Goal: Navigation & Orientation: Find specific page/section

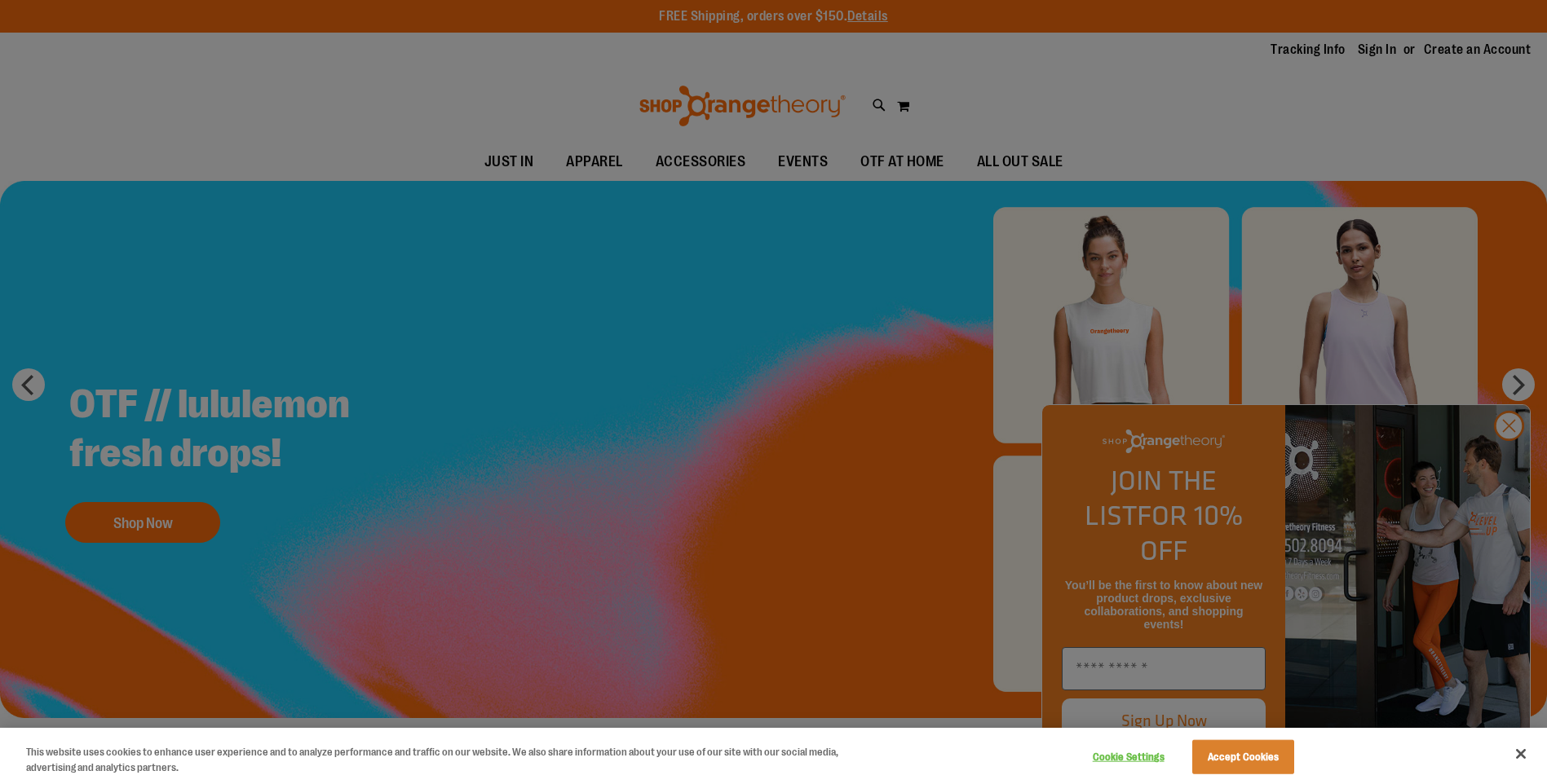
click at [1505, 456] on div at bounding box center [773, 392] width 1547 height 784
click at [1257, 760] on button "Accept Cookies" at bounding box center [1243, 757] width 102 height 34
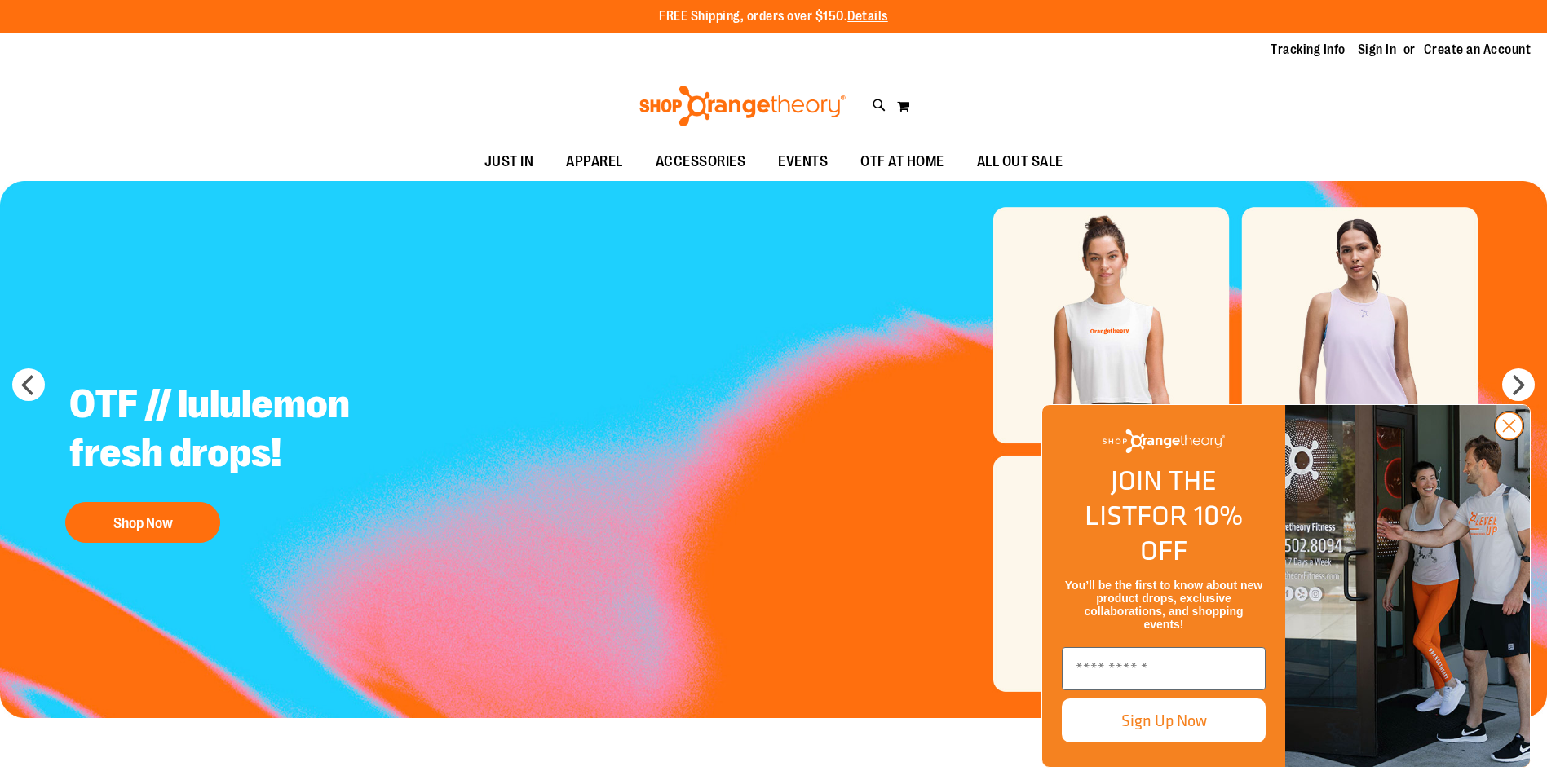
click at [1518, 440] on circle "Close dialog" at bounding box center [1508, 425] width 27 height 27
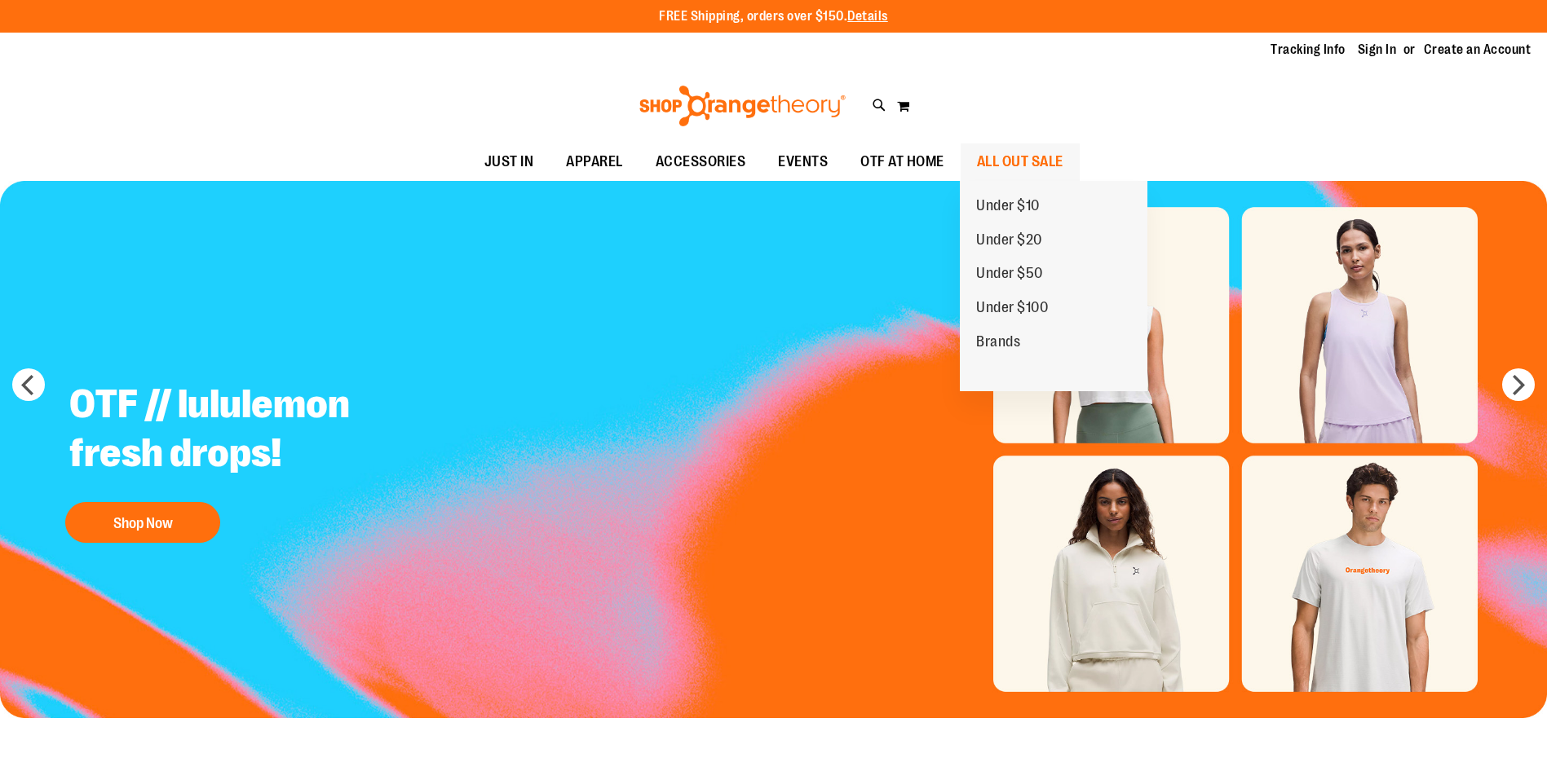
click at [1008, 152] on span "ALL OUT SALE" at bounding box center [1020, 161] width 87 height 37
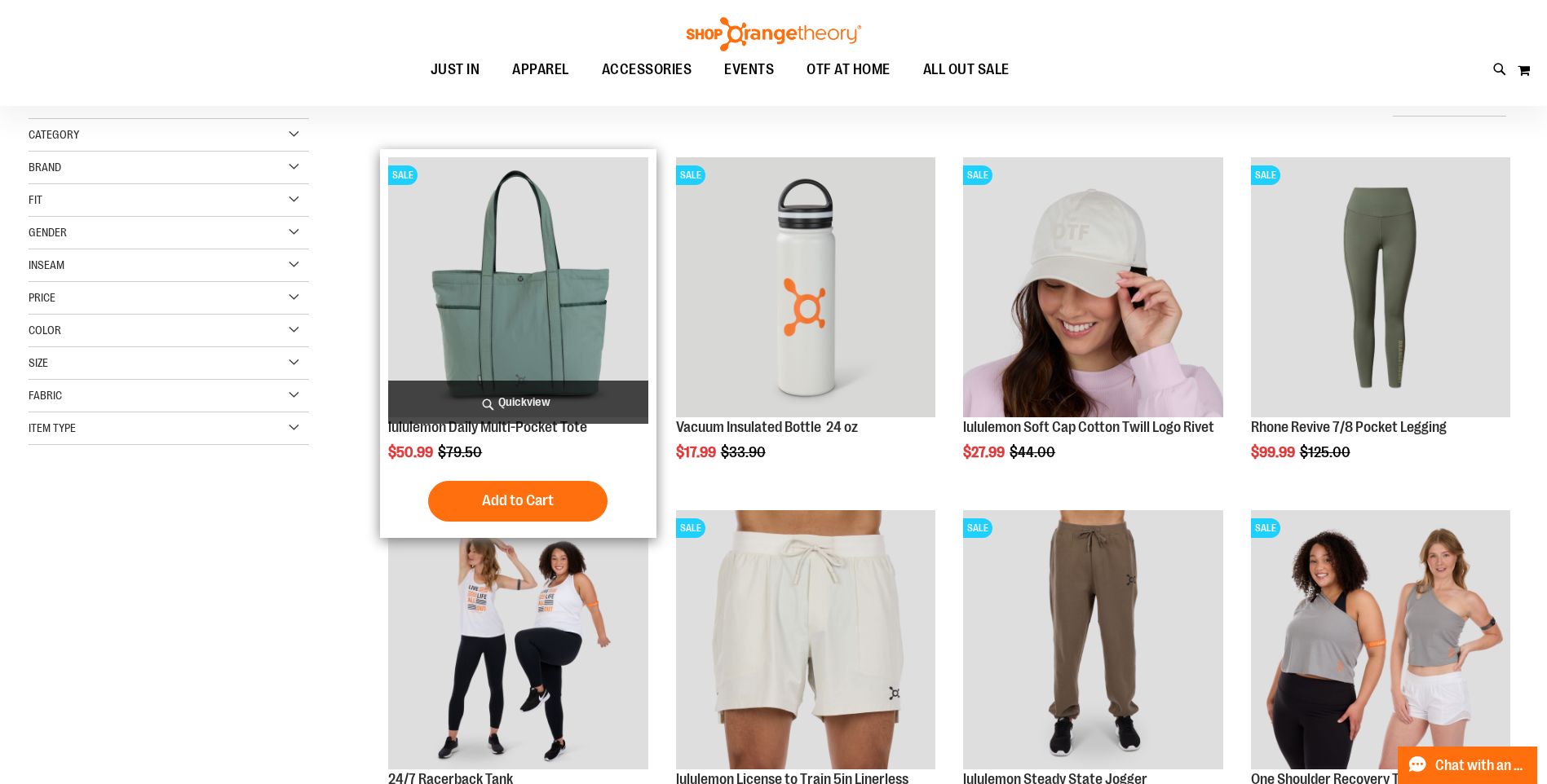
scroll to position [407, 0]
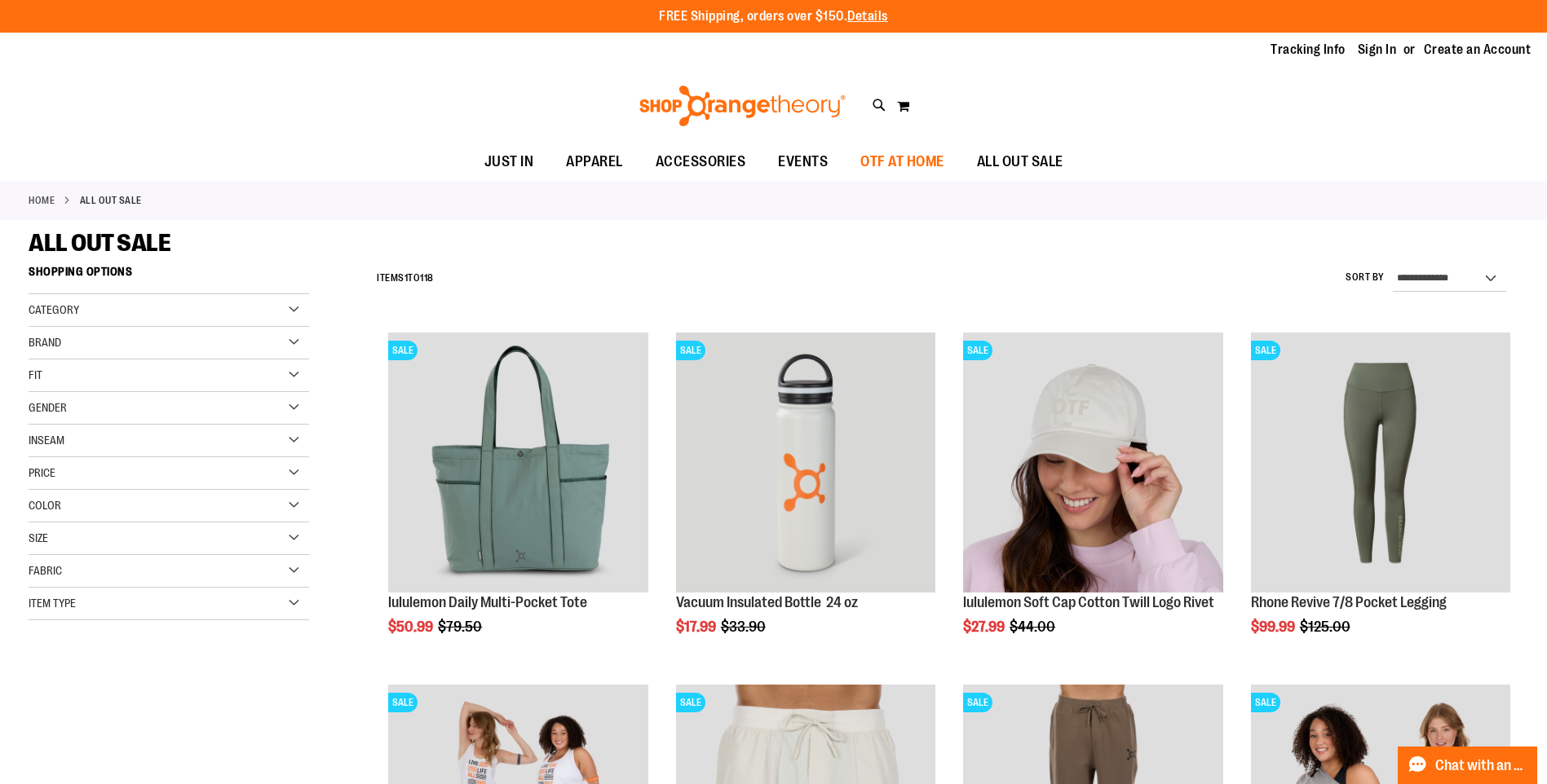
click at [935, 160] on span "OTF AT HOME" at bounding box center [901, 161] width 84 height 37
